Goal: Information Seeking & Learning: Learn about a topic

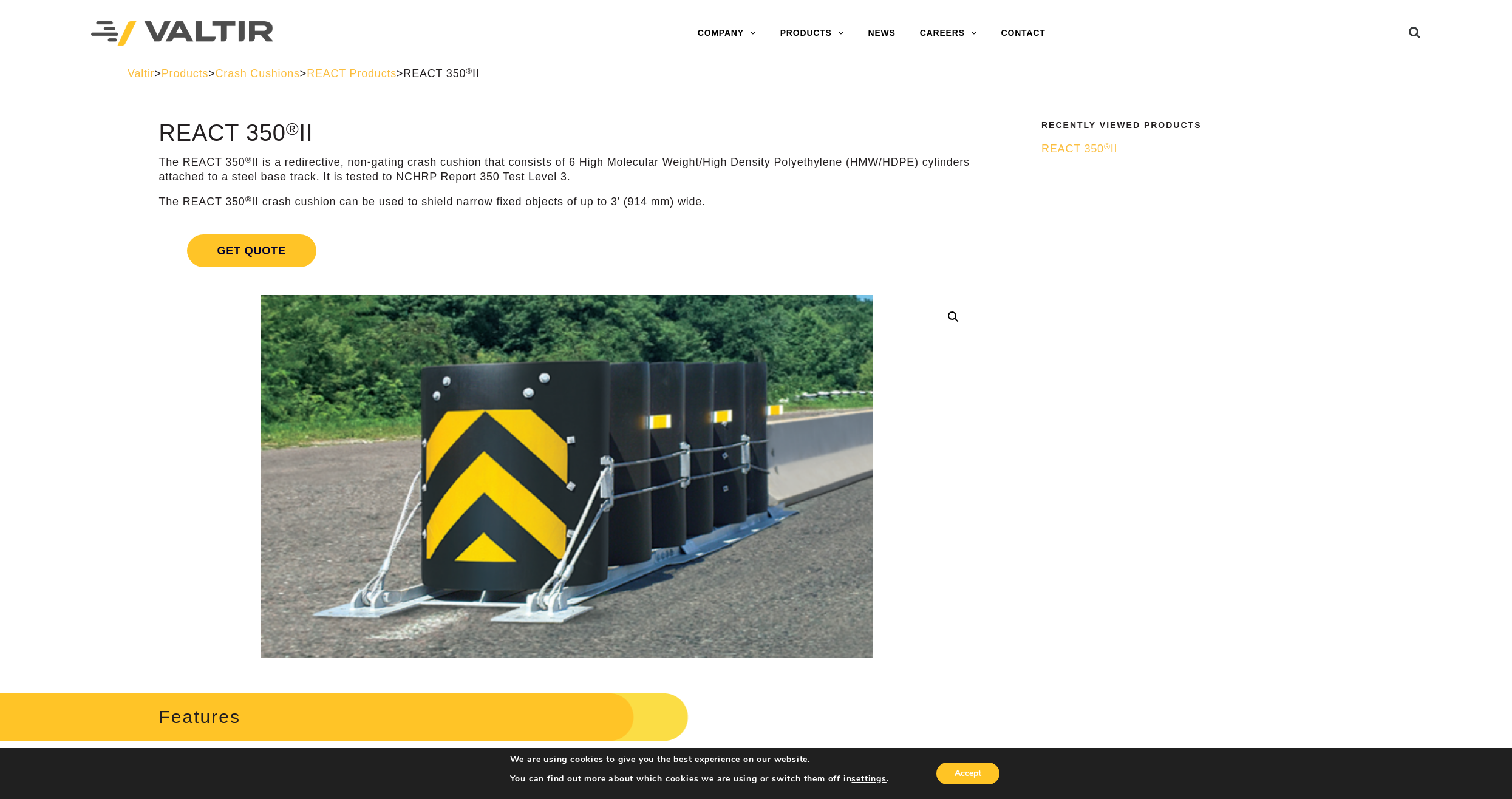
drag, startPoint x: 156, startPoint y: 133, endPoint x: 363, endPoint y: 142, distance: 207.2
drag, startPoint x: 363, startPoint y: 142, endPoint x: 310, endPoint y: 137, distance: 53.2
click at [310, 137] on h1 "REACT 350 ® II" at bounding box center [568, 133] width 817 height 25
click at [312, 137] on h1 "REACT 350 ® II" at bounding box center [568, 133] width 817 height 25
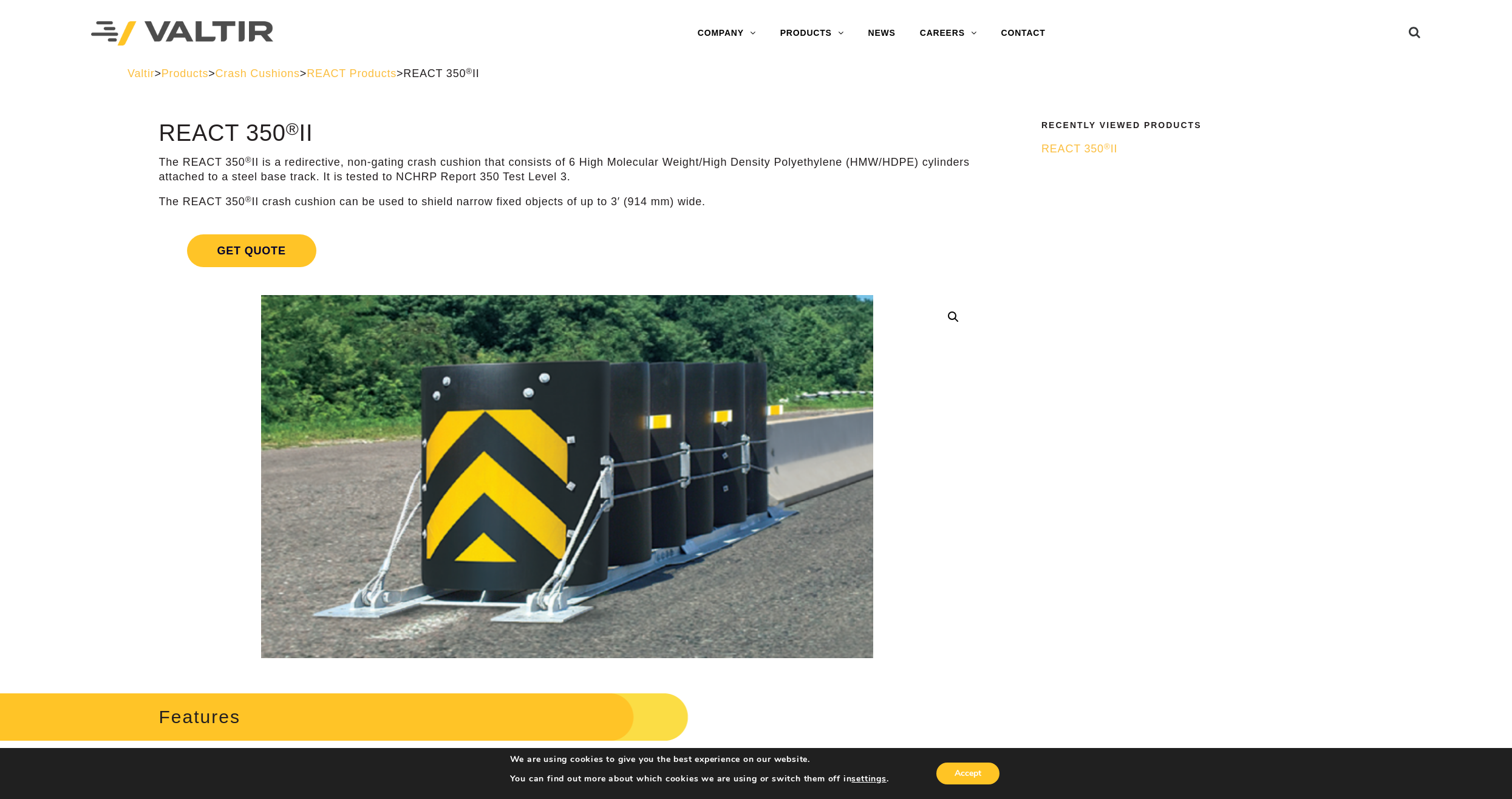
drag, startPoint x: 573, startPoint y: 174, endPoint x: 495, endPoint y: 176, distance: 78.0
click at [495, 176] on p "The REACT 350 ® II is a redirective, non-gating crash cushion that consists of …" at bounding box center [568, 169] width 817 height 28
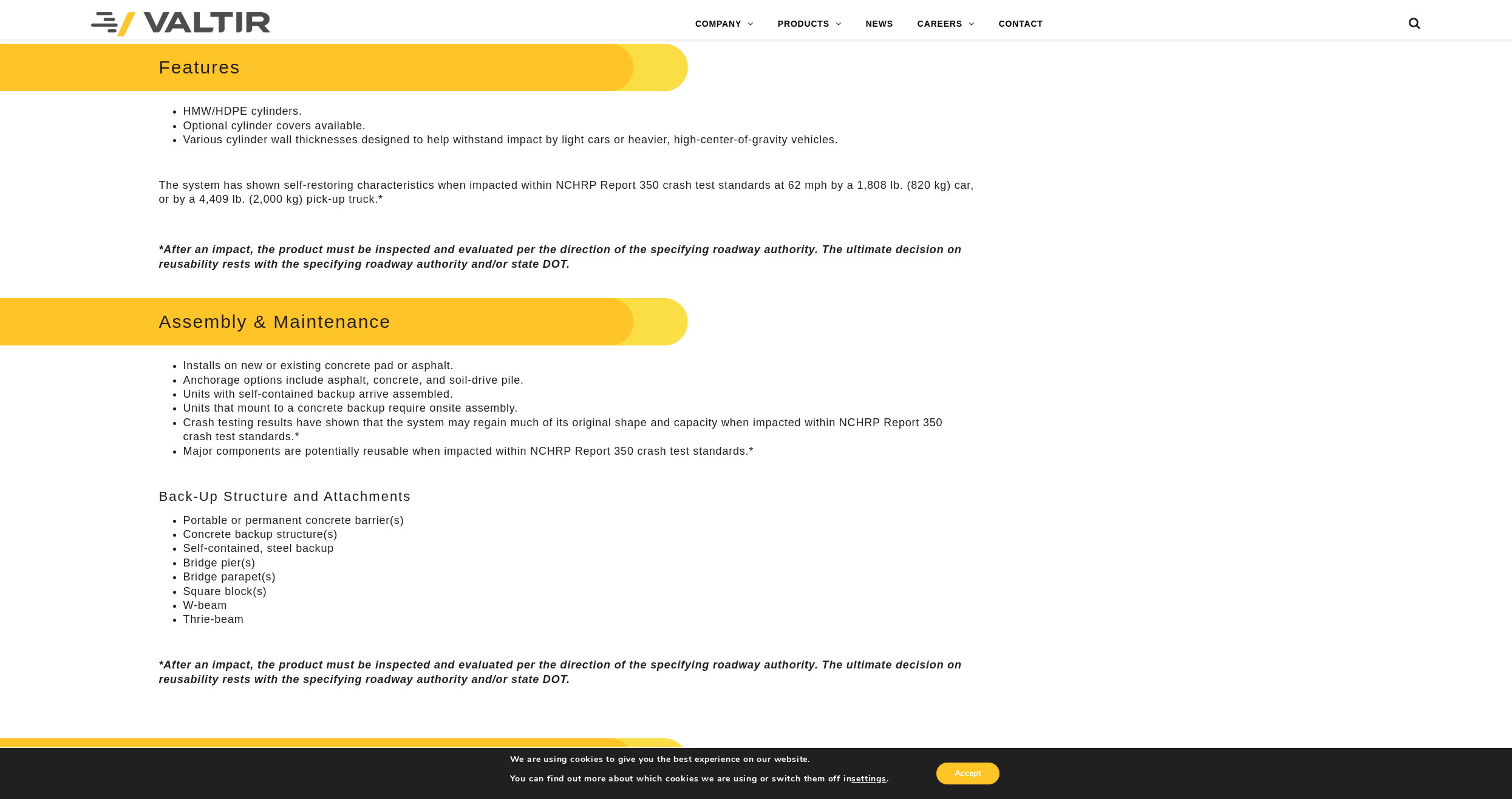
scroll to position [729, 0]
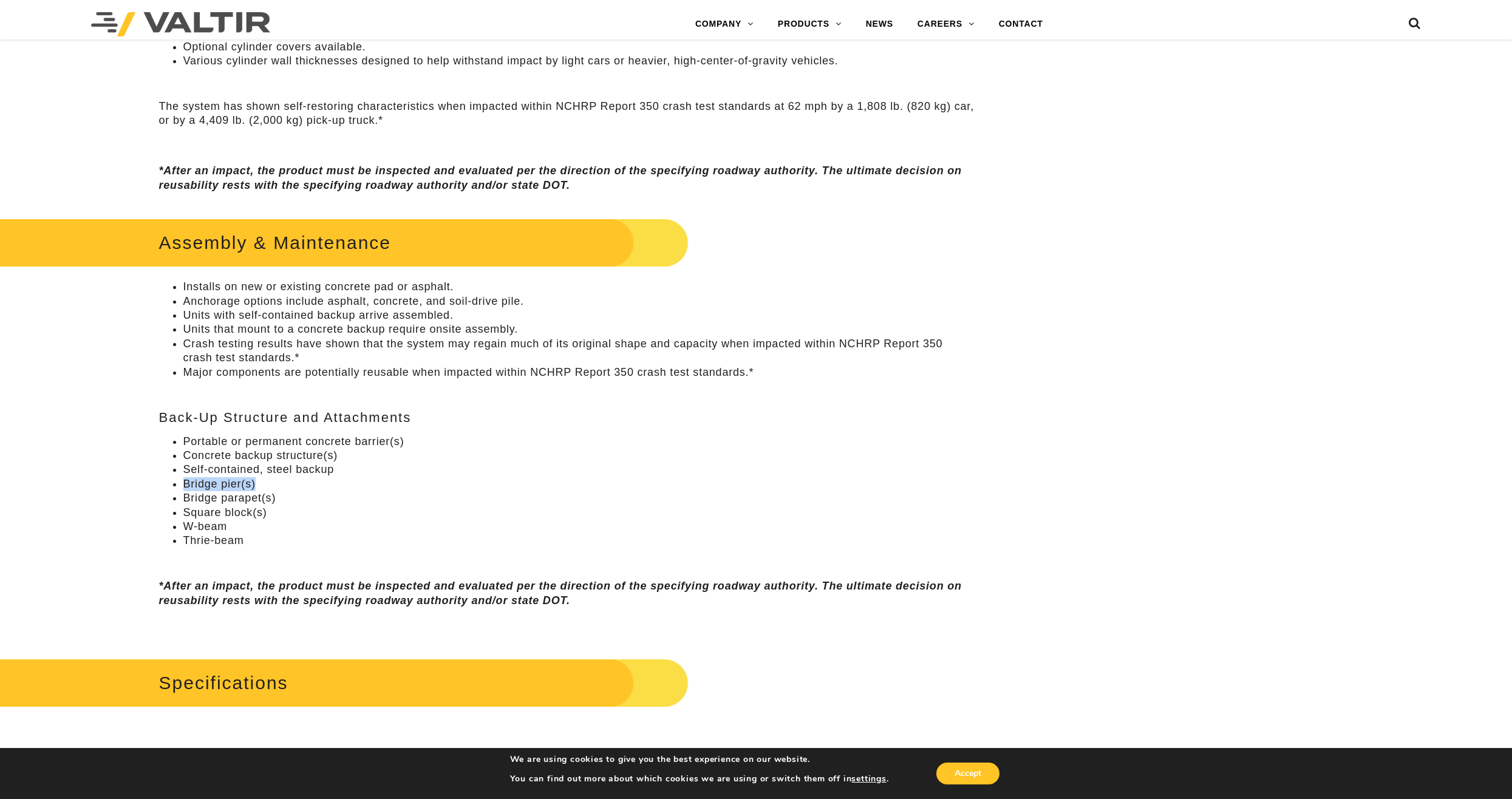
drag, startPoint x: 178, startPoint y: 486, endPoint x: 257, endPoint y: 483, distance: 79.1
click at [257, 483] on ul "Portable or permanent concrete barrier(s) Concrete backup structure(s) Self-con…" at bounding box center [568, 491] width 817 height 113
drag, startPoint x: 257, startPoint y: 483, endPoint x: 404, endPoint y: 415, distance: 162.0
click at [404, 415] on div "**********" at bounding box center [568, 654] width 882 height 2523
drag, startPoint x: 181, startPoint y: 484, endPoint x: 265, endPoint y: 482, distance: 84.0
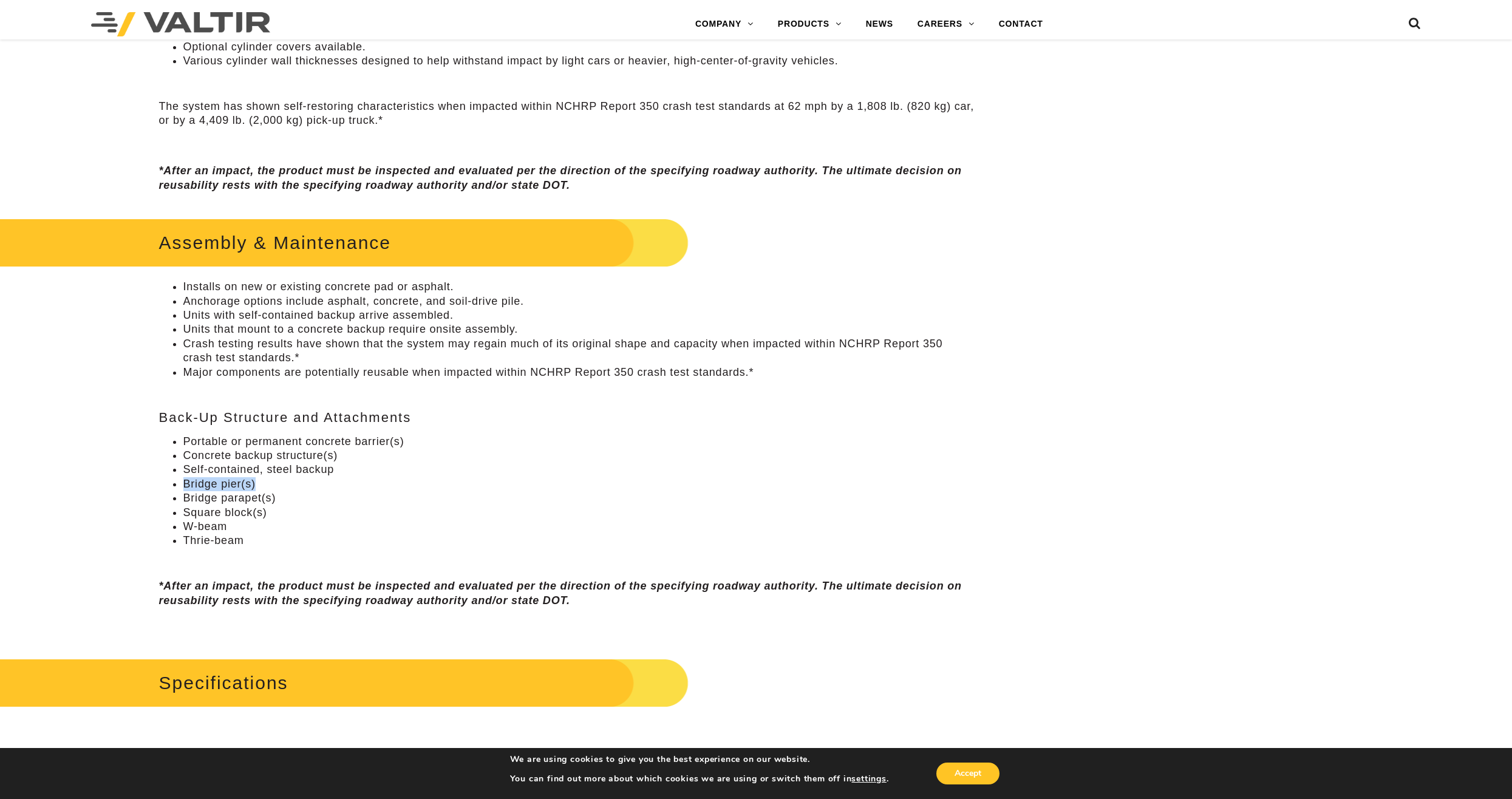
click at [265, 482] on ul "Portable or permanent concrete barrier(s) Concrete backup structure(s) Self-con…" at bounding box center [568, 491] width 817 height 113
drag, startPoint x: 265, startPoint y: 482, endPoint x: 493, endPoint y: 536, distance: 234.3
click at [493, 536] on li "Thrie-beam" at bounding box center [580, 541] width 792 height 14
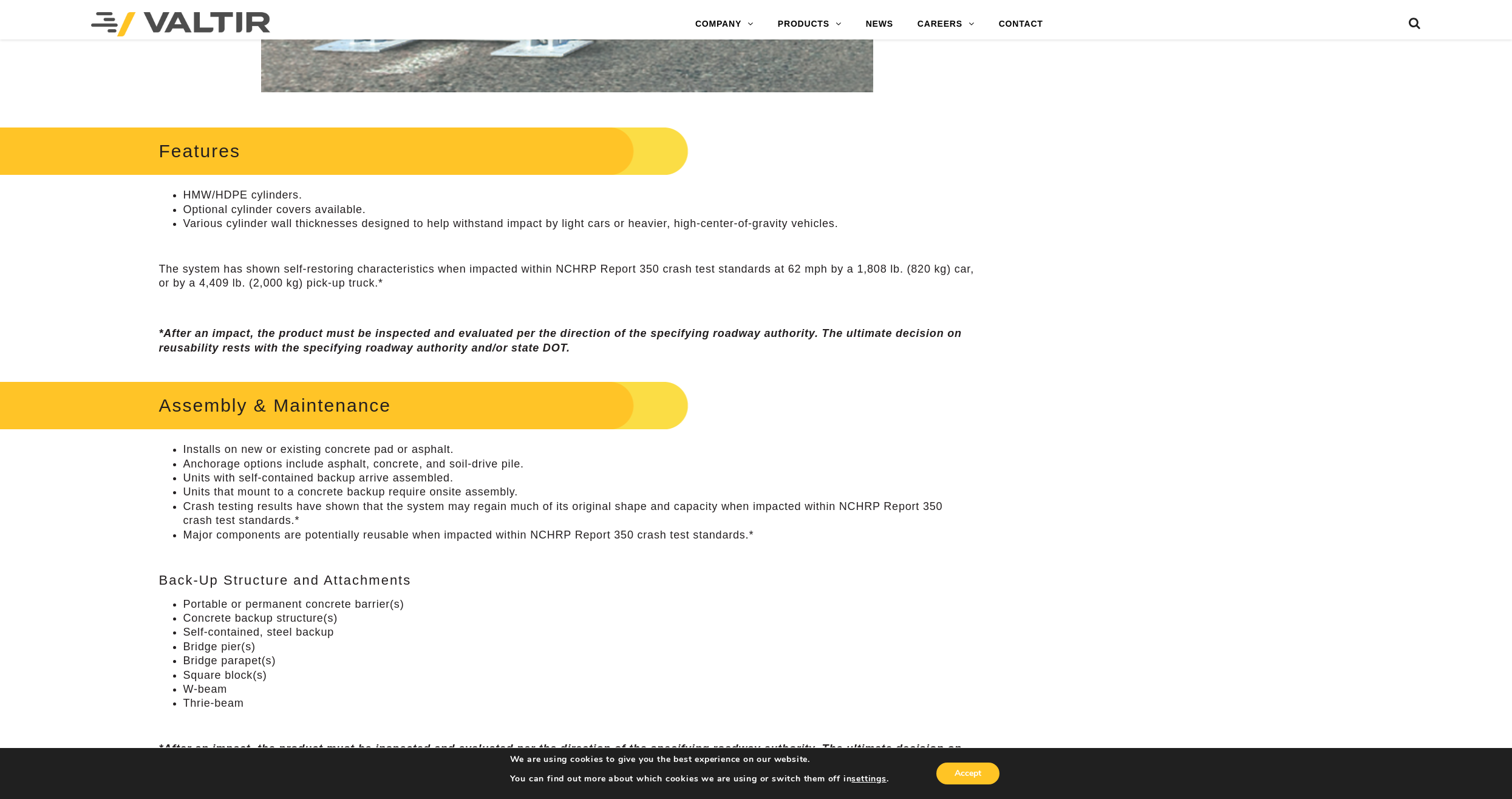
scroll to position [667, 0]
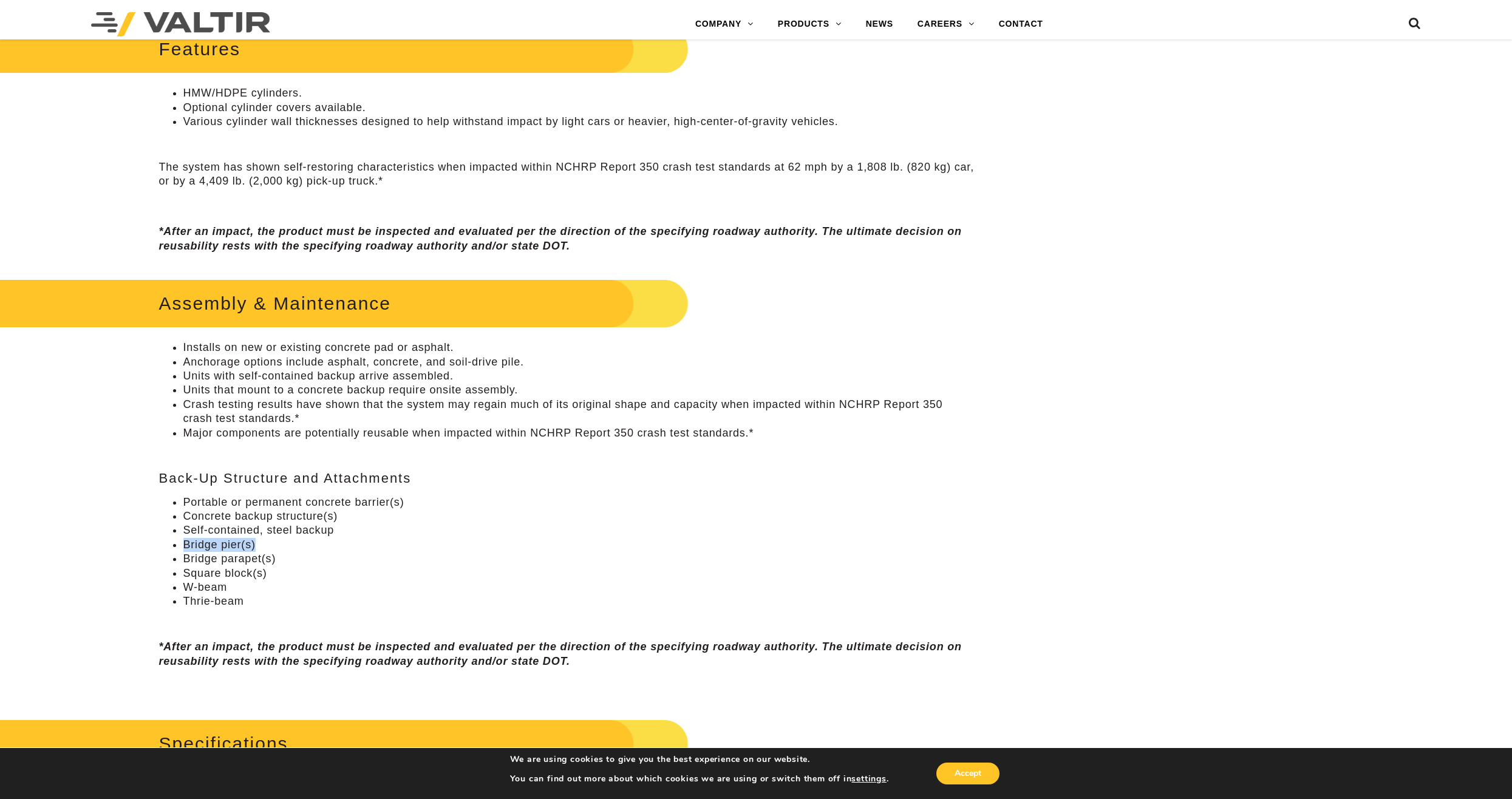
drag, startPoint x: 257, startPoint y: 549, endPoint x: 178, endPoint y: 551, distance: 79.0
click at [178, 551] on ul "Portable or permanent concrete barrier(s) Concrete backup structure(s) Self-con…" at bounding box center [568, 551] width 817 height 113
drag, startPoint x: 178, startPoint y: 551, endPoint x: 593, endPoint y: 542, distance: 415.1
click at [573, 542] on li "Bridge pier(s)" at bounding box center [580, 544] width 792 height 14
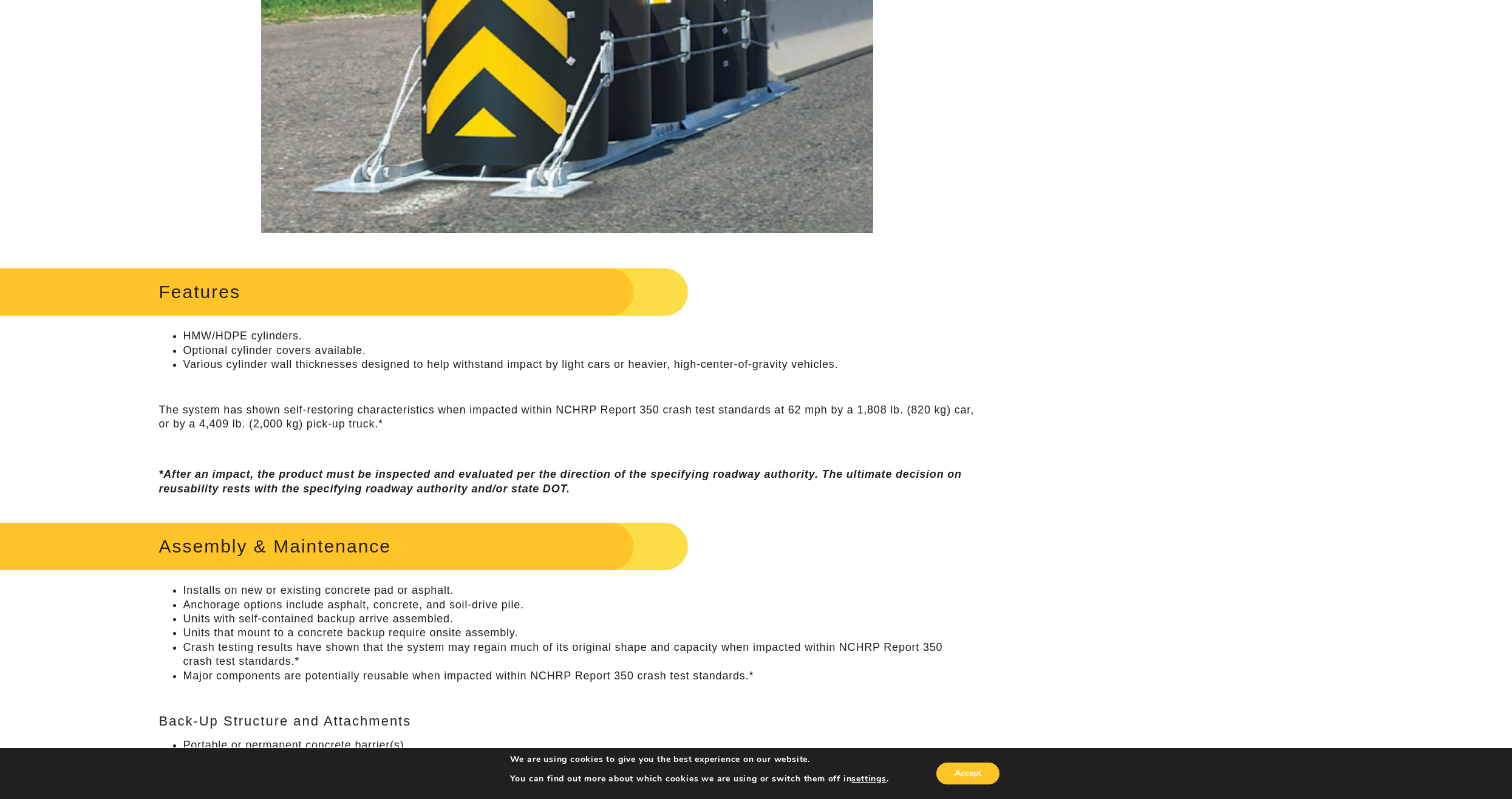
scroll to position [0, 0]
